Goal: Task Accomplishment & Management: Manage account settings

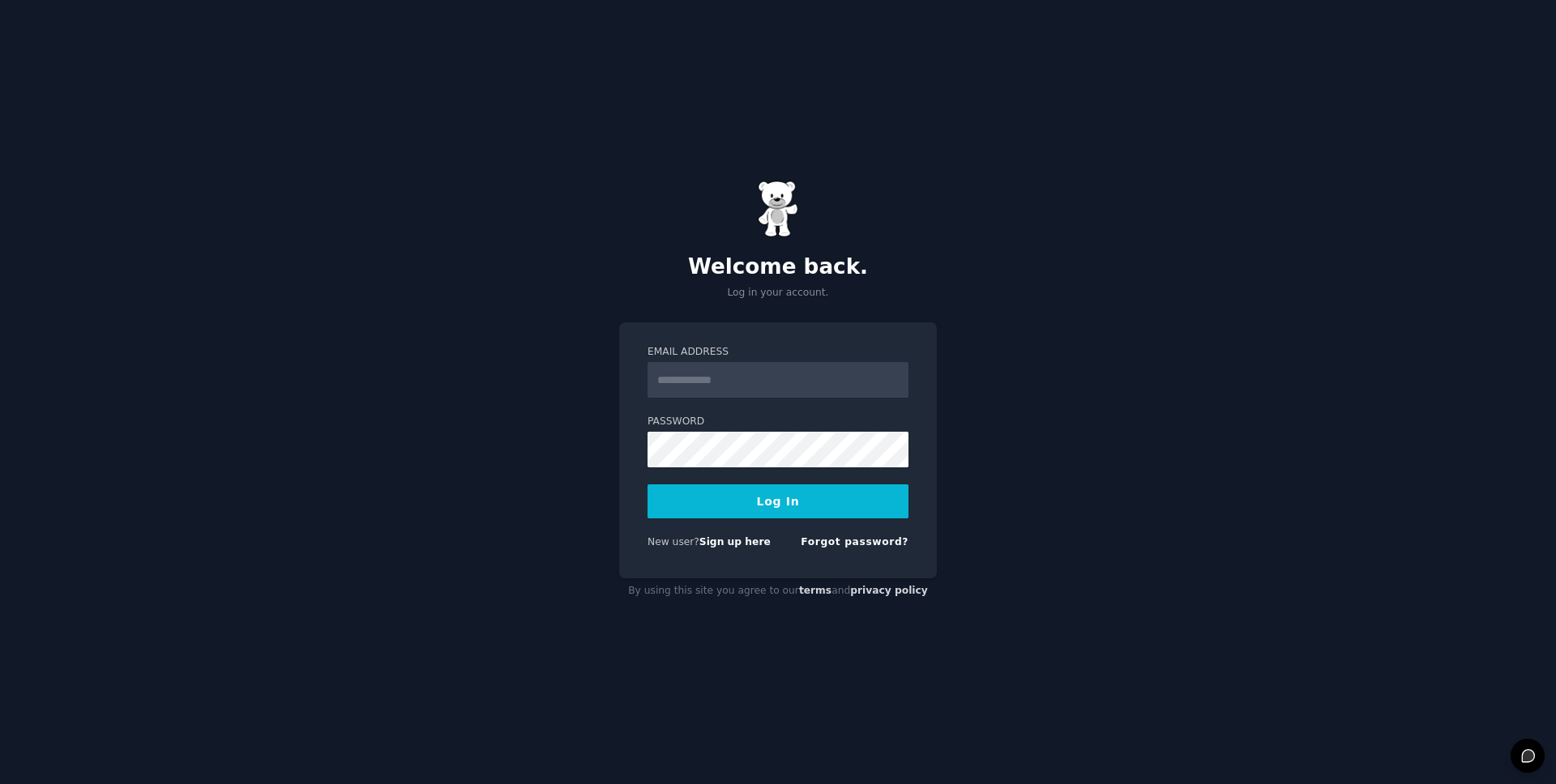
click at [732, 385] on input "Email Address" at bounding box center [777, 380] width 261 height 35
type input "**********"
click at [772, 503] on button "Log In" at bounding box center [777, 501] width 261 height 34
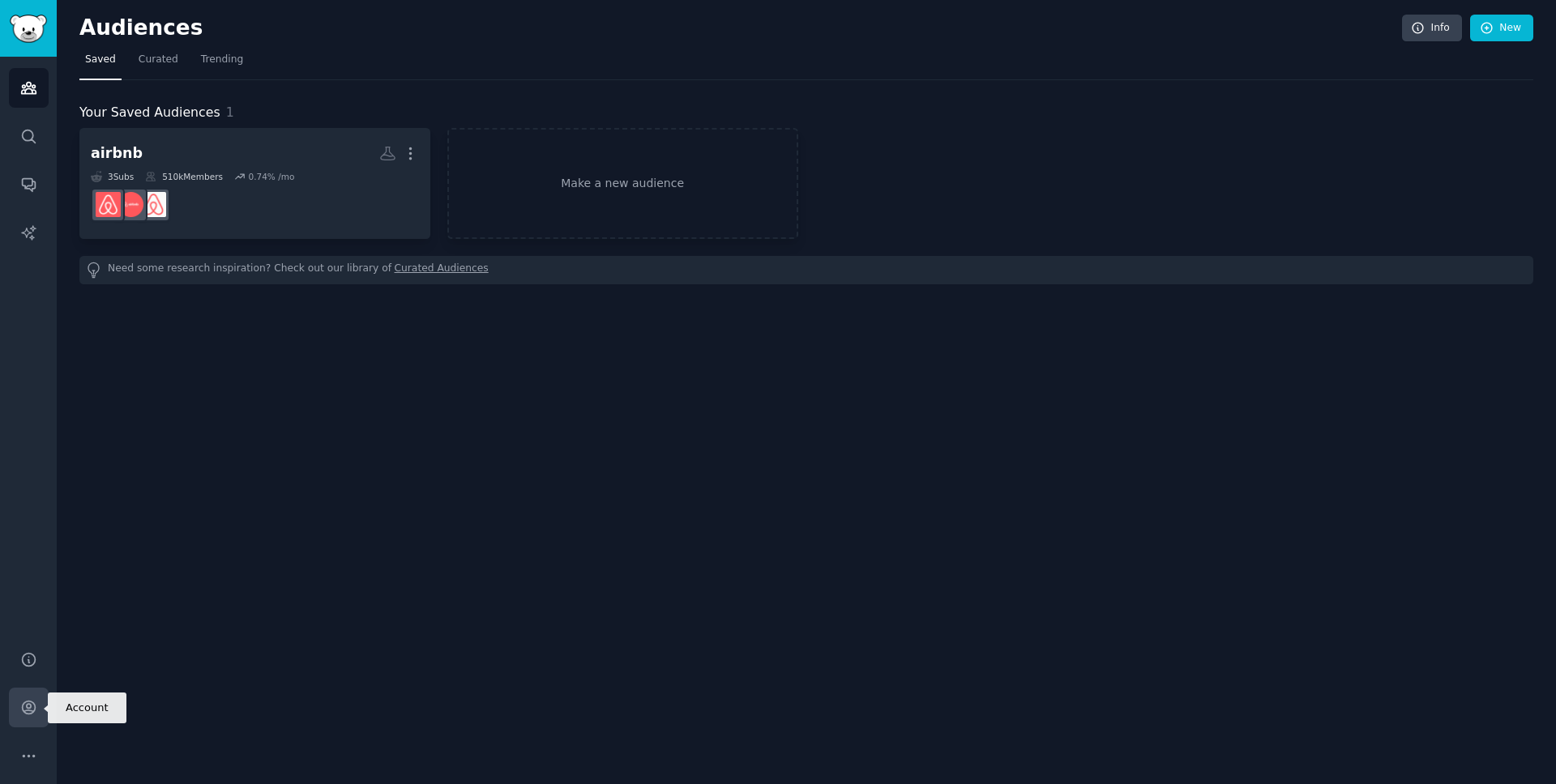
click at [29, 697] on link "Account" at bounding box center [28, 707] width 40 height 40
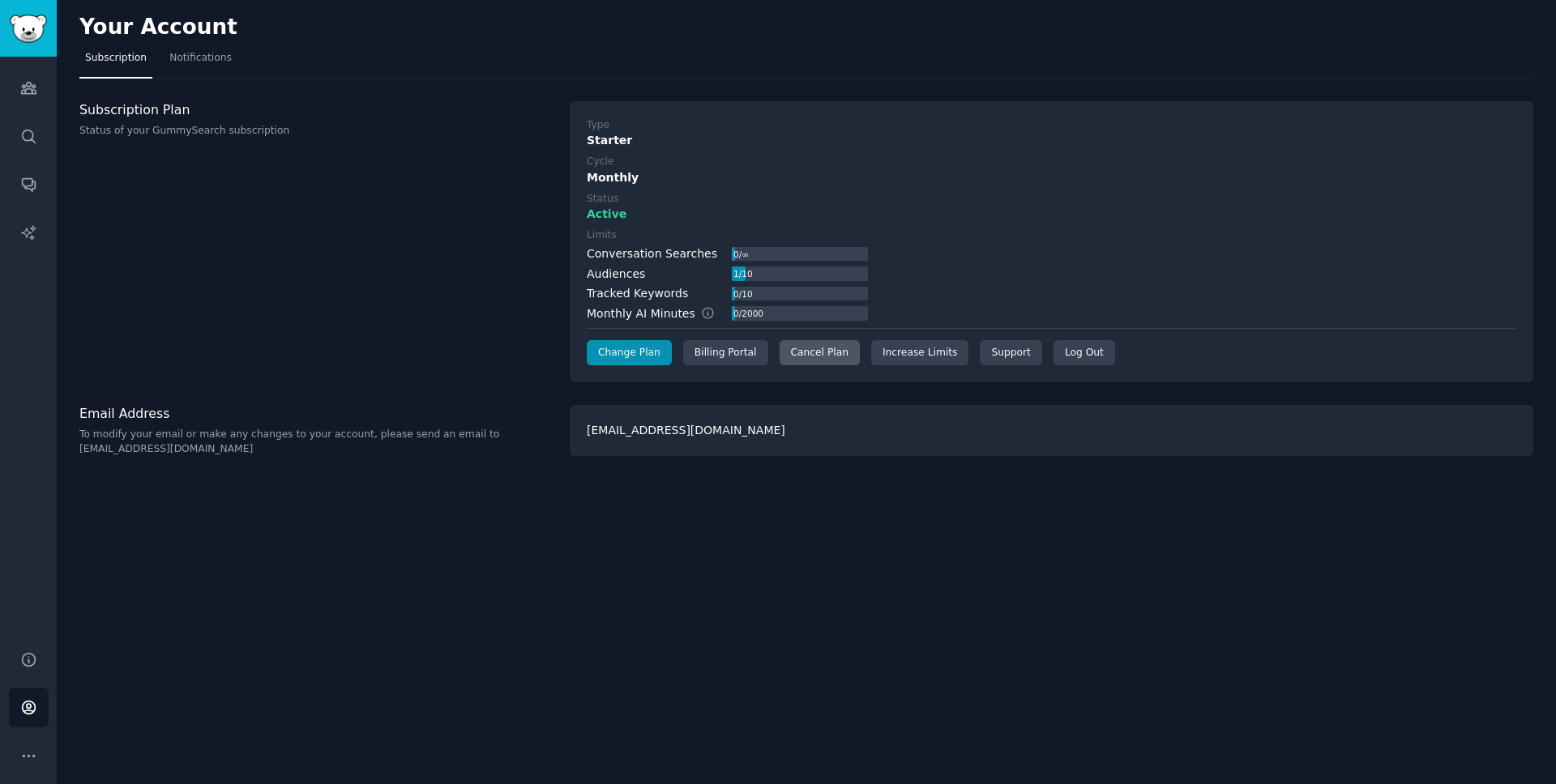
click at [810, 349] on div "Cancel Plan" at bounding box center [820, 353] width 80 height 26
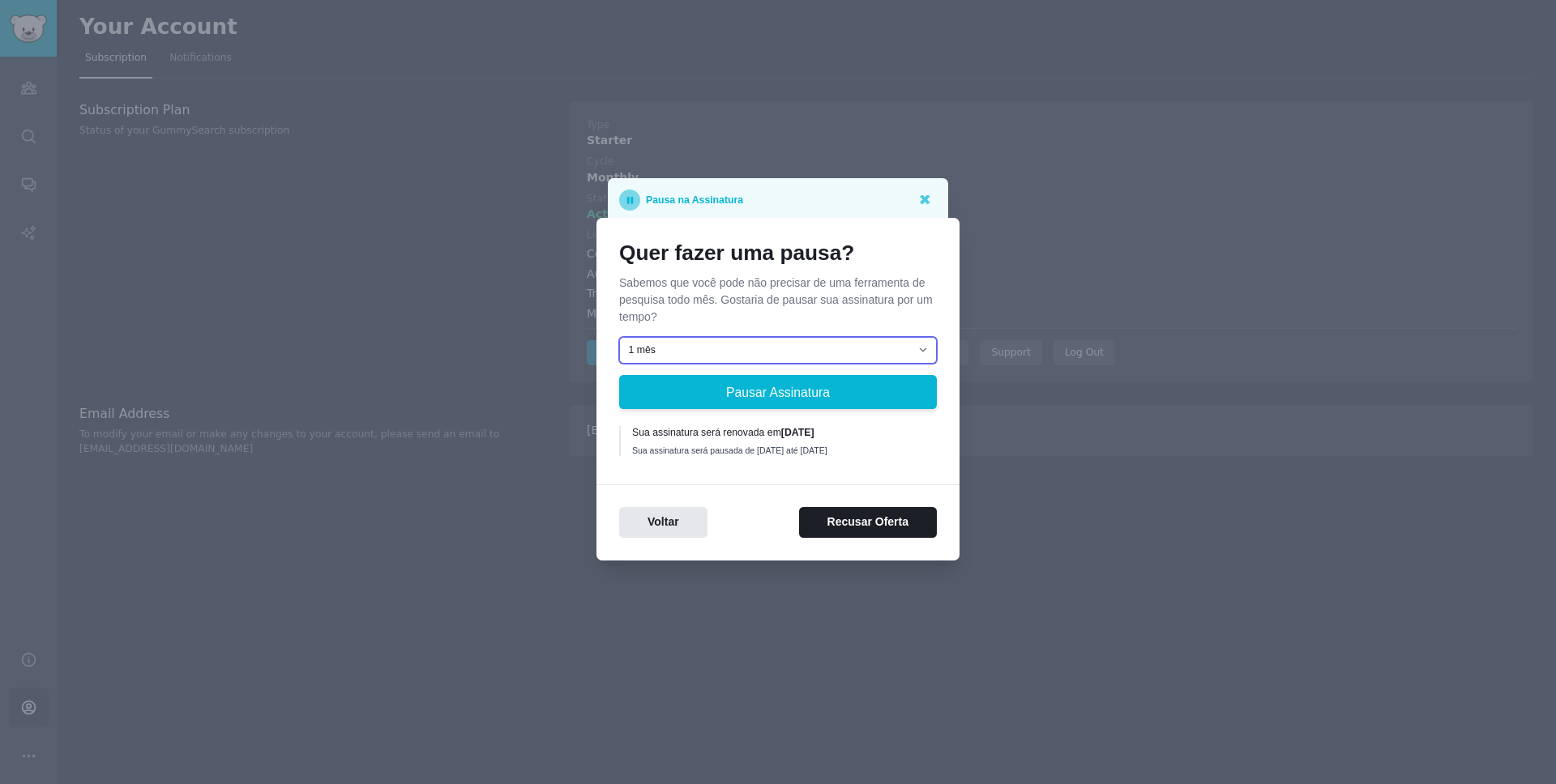
click at [808, 350] on select "1 mês 2 meses 3 meses Escolha uma data personalizada para reiniciar" at bounding box center [777, 350] width 317 height 27
click at [868, 535] on button "Recusar Oferta" at bounding box center [868, 523] width 138 height 32
click at [868, 535] on div "Voltar Recusar Oferta" at bounding box center [778, 523] width 363 height 32
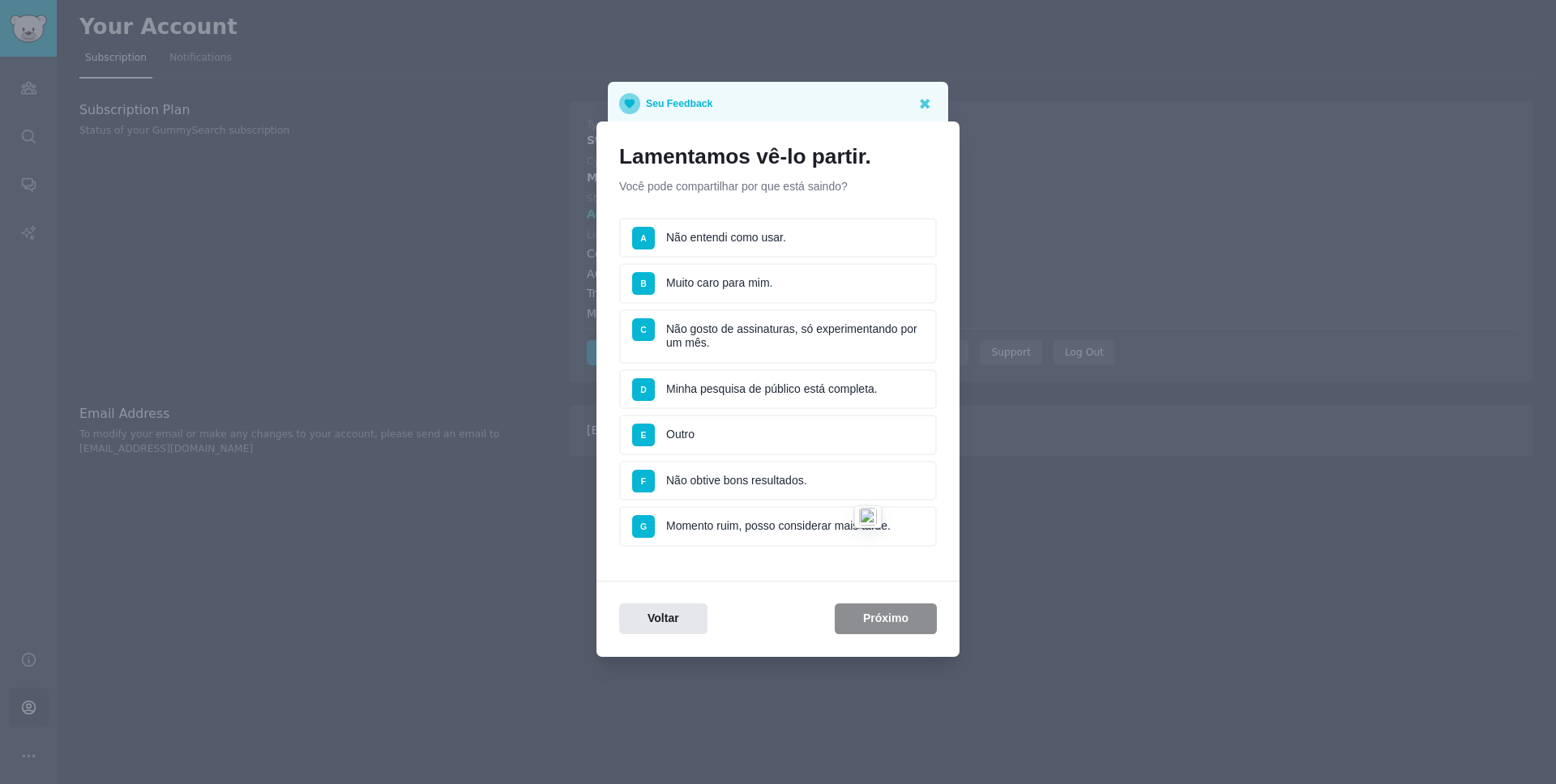
click at [733, 283] on li "B Muito caro para mim." at bounding box center [777, 284] width 317 height 41
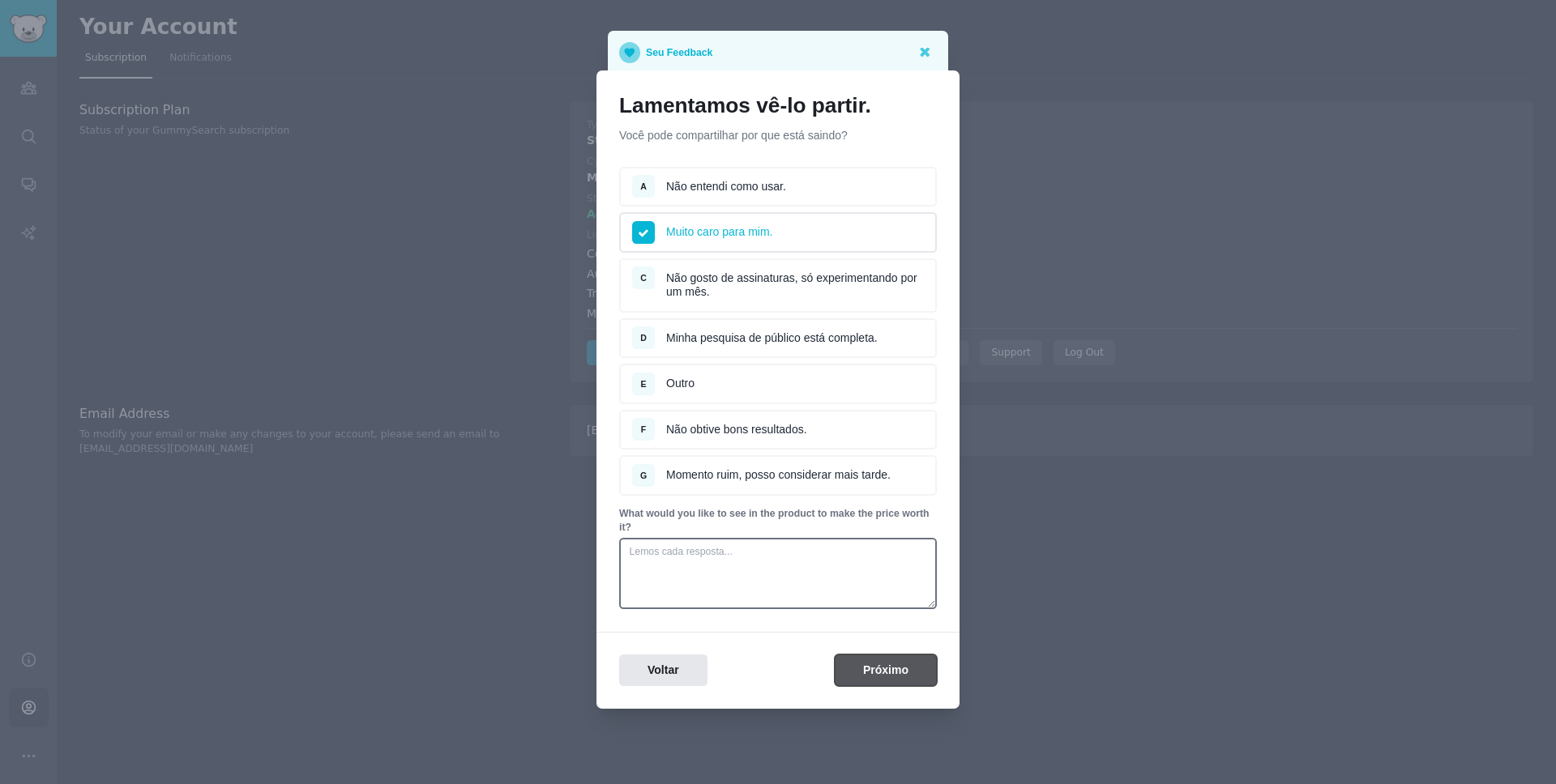
click at [866, 672] on button "Próximo" at bounding box center [885, 671] width 102 height 32
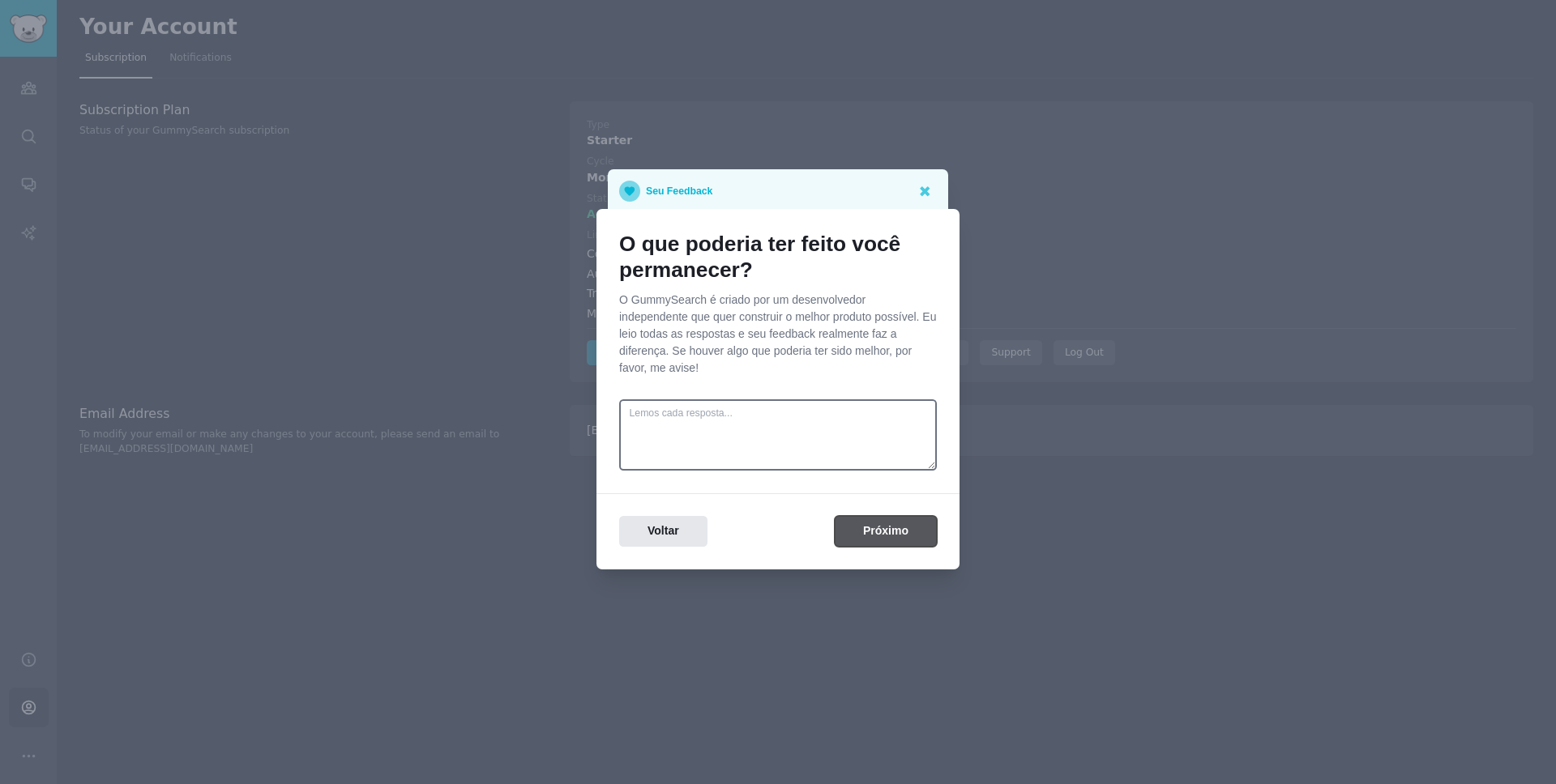
click at [880, 525] on button "Próximo" at bounding box center [885, 532] width 102 height 32
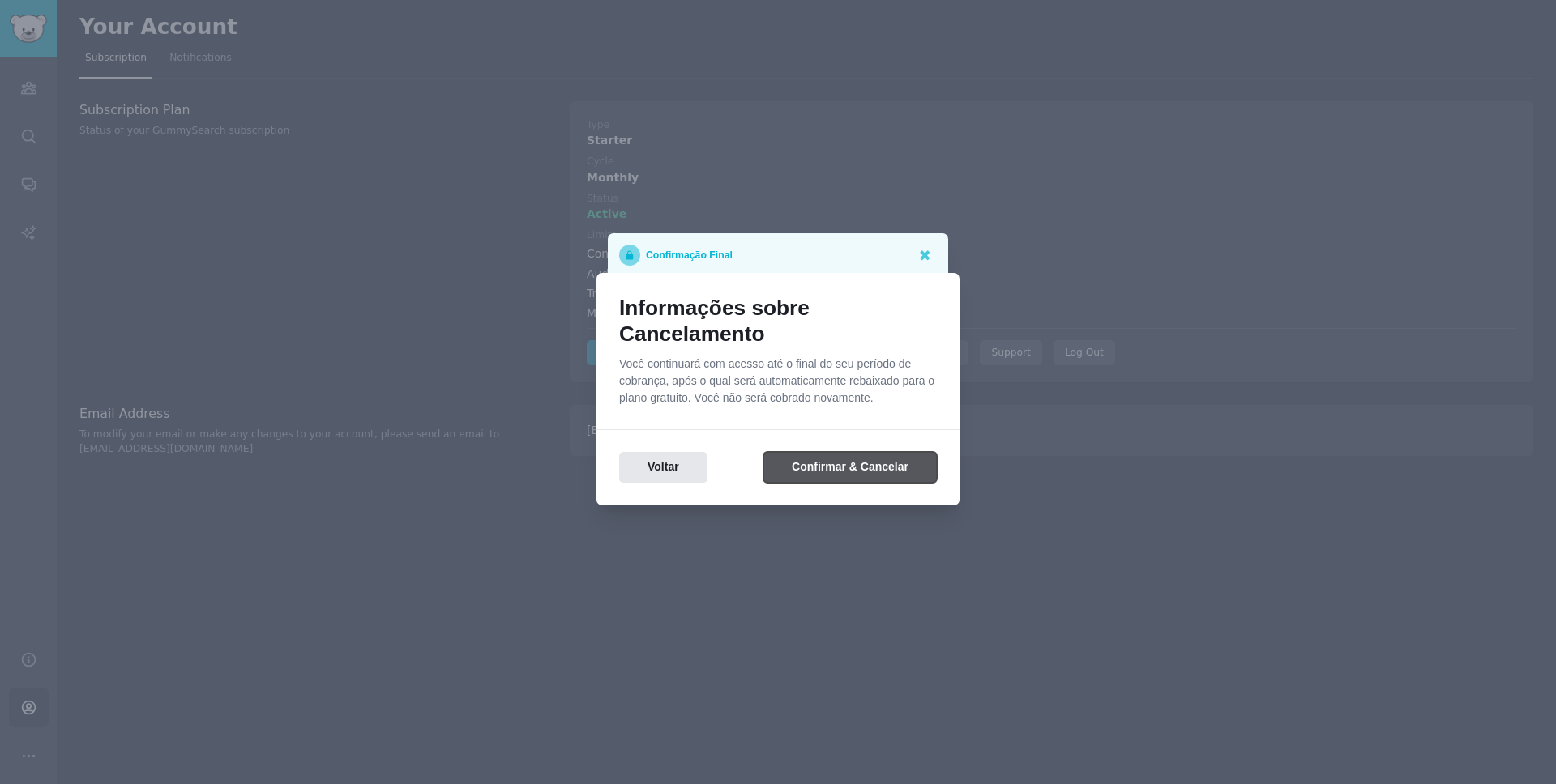
click at [881, 469] on button "Confirmar & Cancelar" at bounding box center [850, 468] width 173 height 32
